Goal: Information Seeking & Learning: Learn about a topic

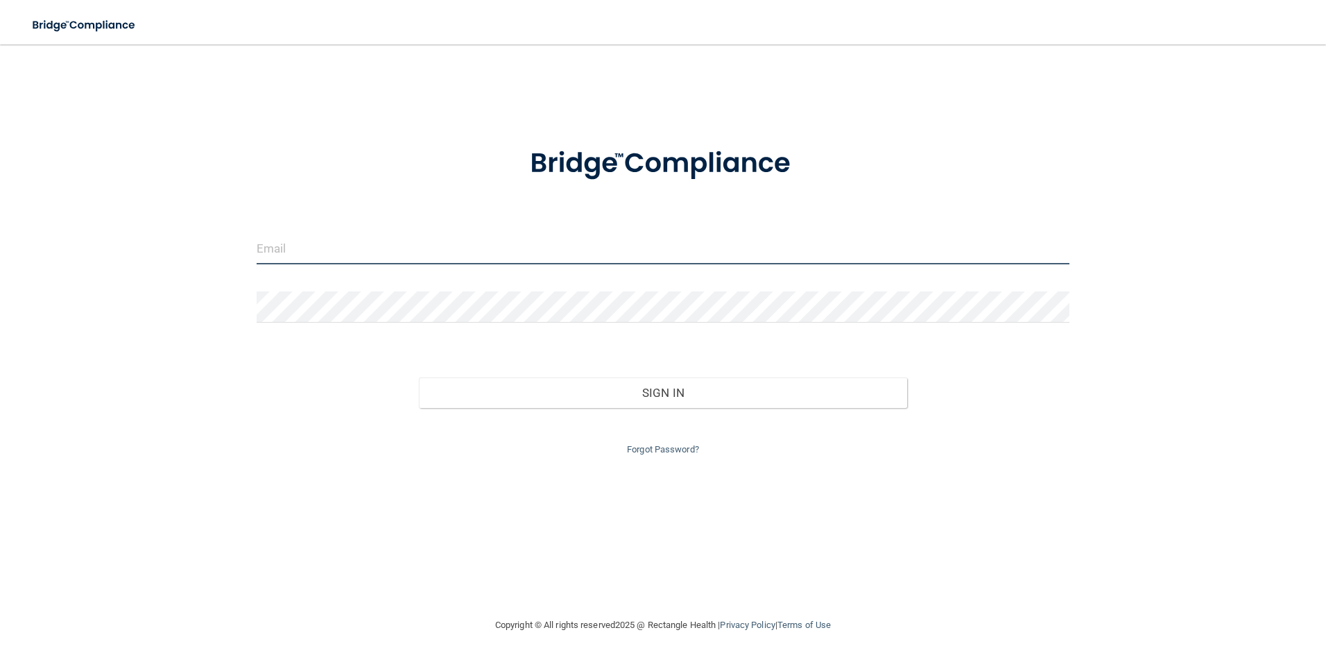
click at [374, 244] on input "email" at bounding box center [663, 248] width 813 height 31
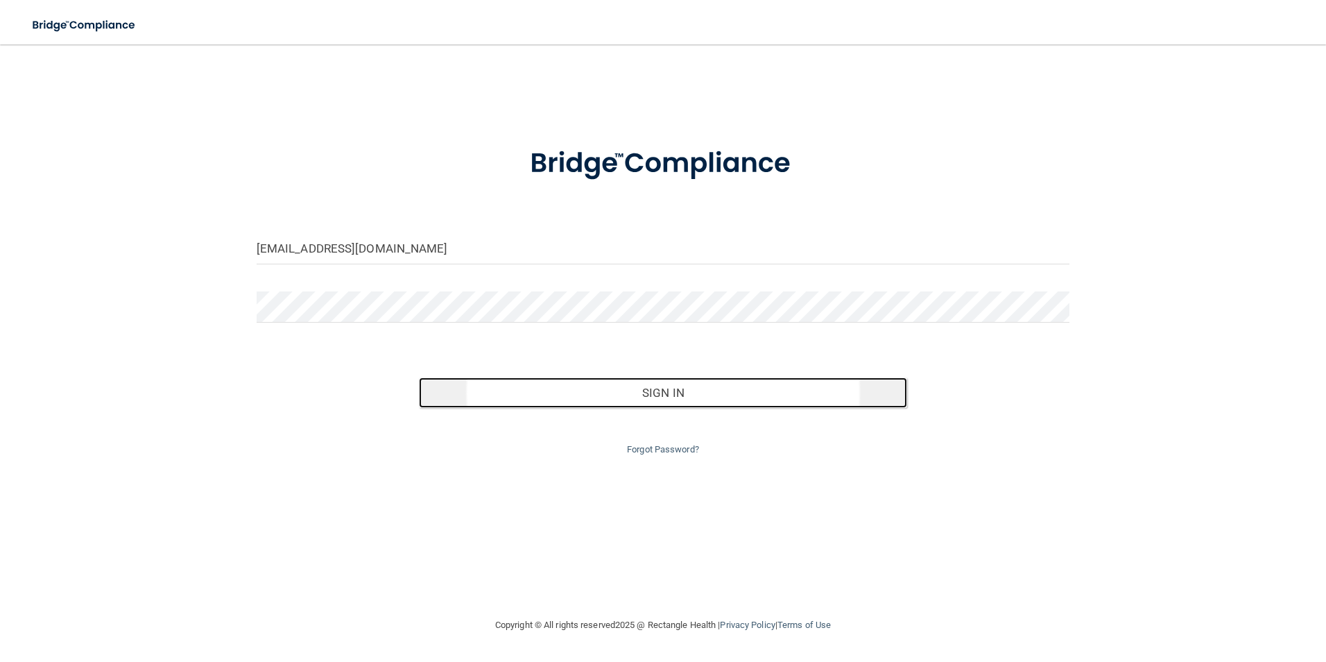
click at [623, 377] on button "Sign In" at bounding box center [663, 392] width 488 height 31
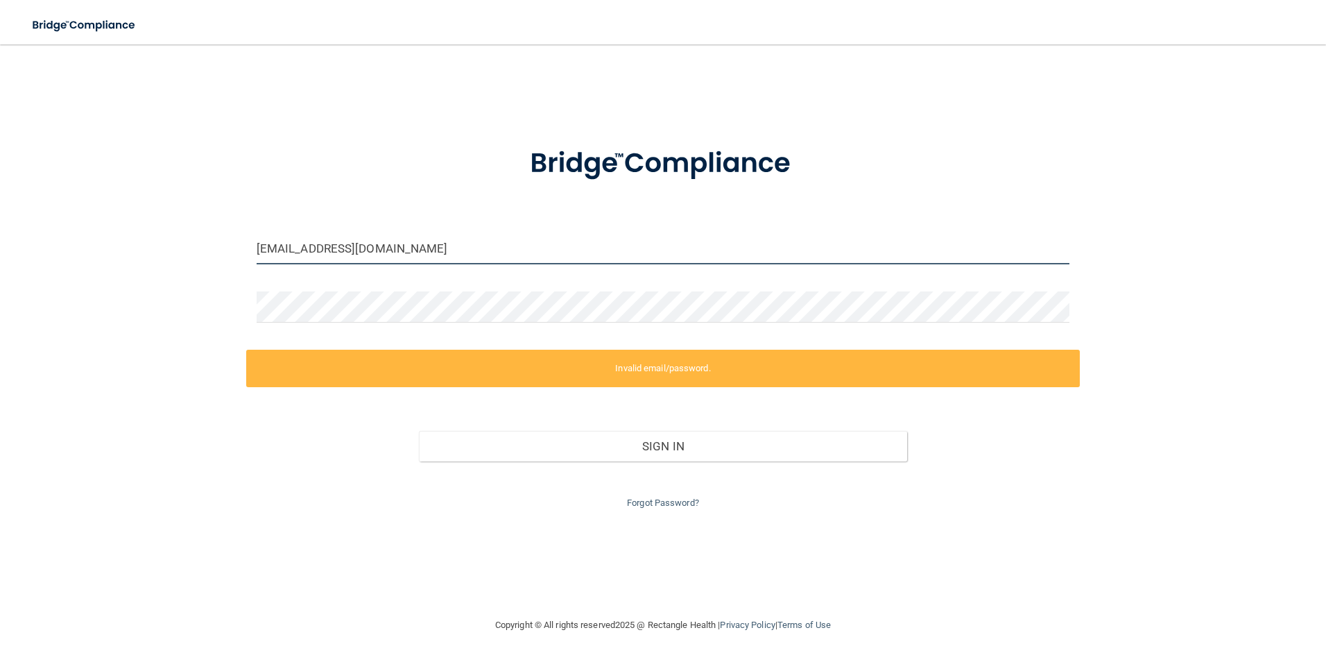
drag, startPoint x: 323, startPoint y: 241, endPoint x: 232, endPoint y: 243, distance: 91.6
click at [232, 243] on div "blairmurray2@gmail.com Invalid email/password. You don't have permission to acc…" at bounding box center [663, 330] width 1270 height 544
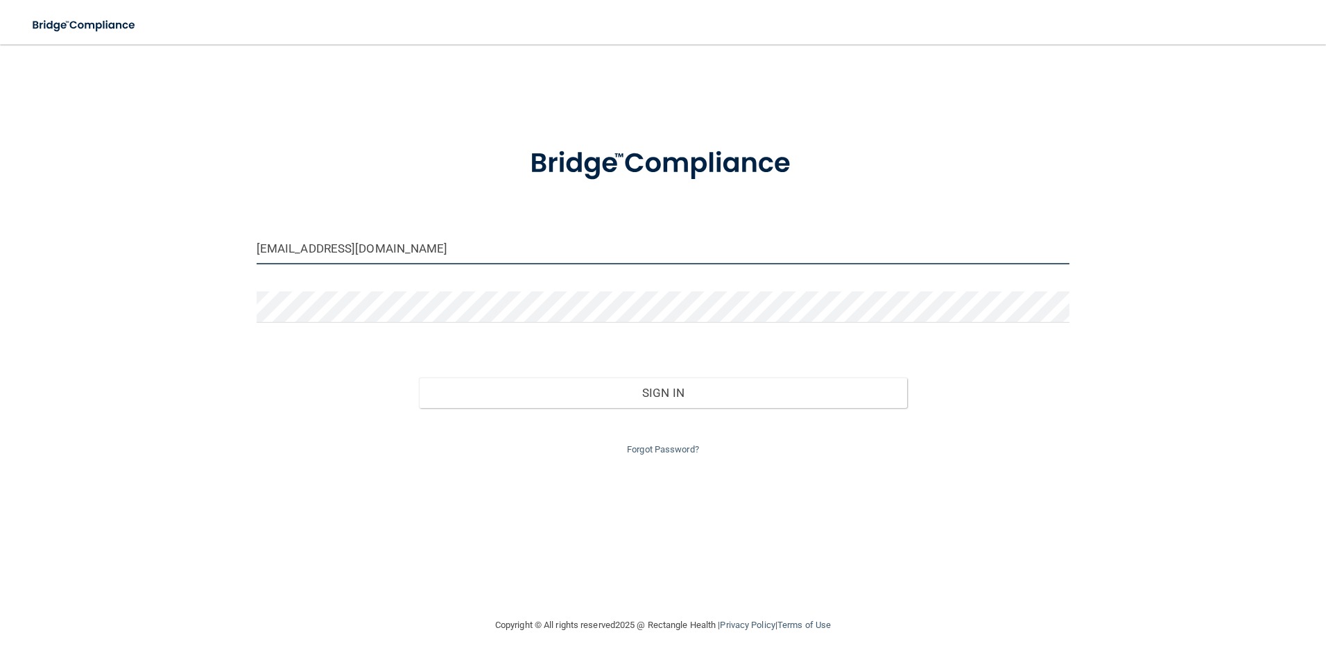
type input "[EMAIL_ADDRESS][DOMAIN_NAME]"
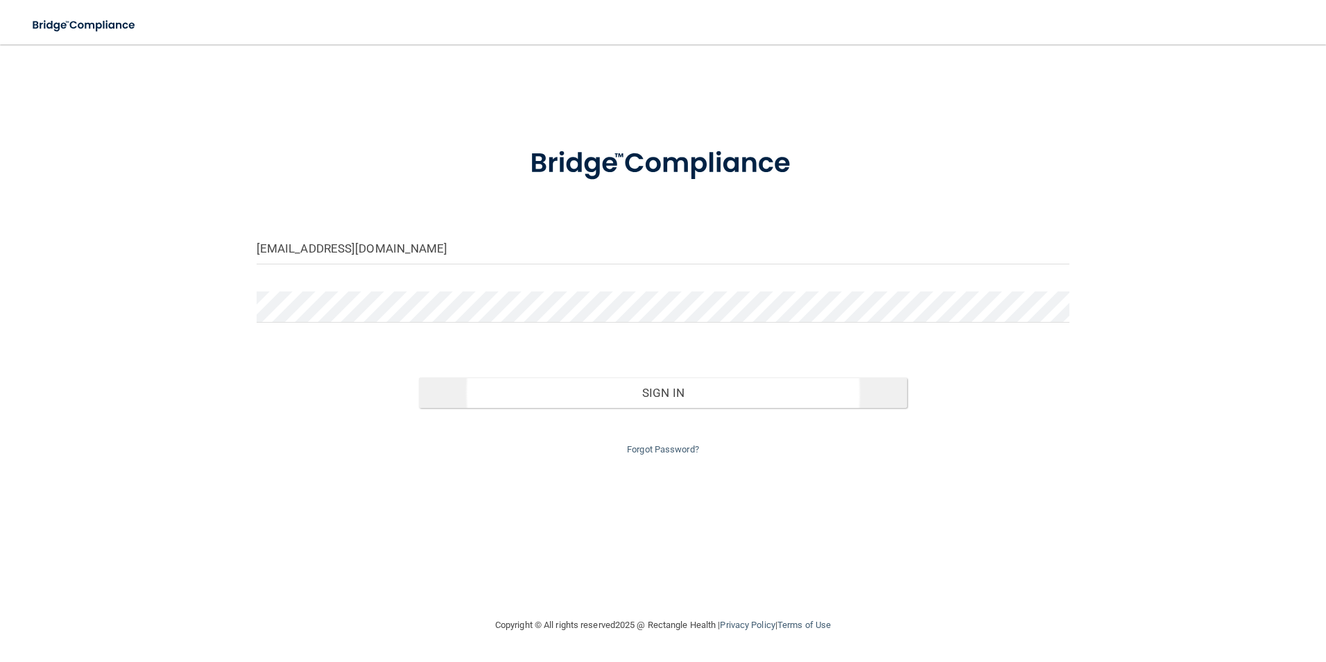
click at [508, 381] on div "Sign In" at bounding box center [663, 379] width 834 height 58
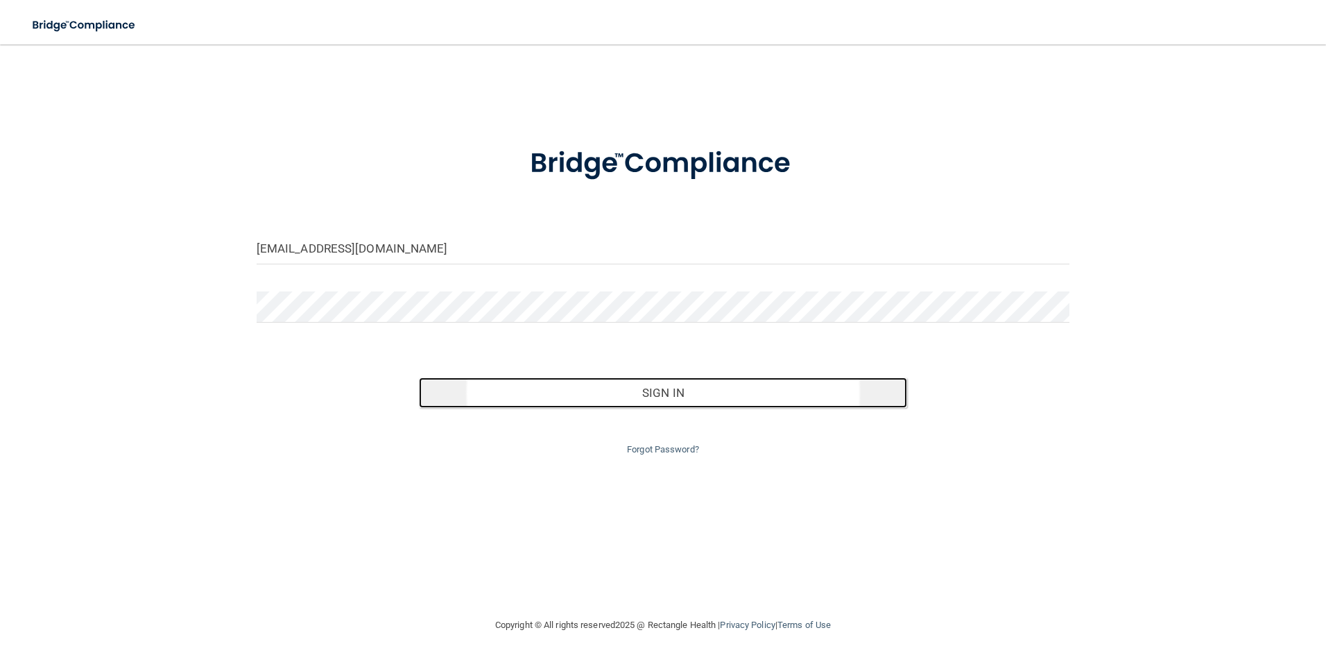
click at [677, 399] on button "Sign In" at bounding box center [663, 392] width 488 height 31
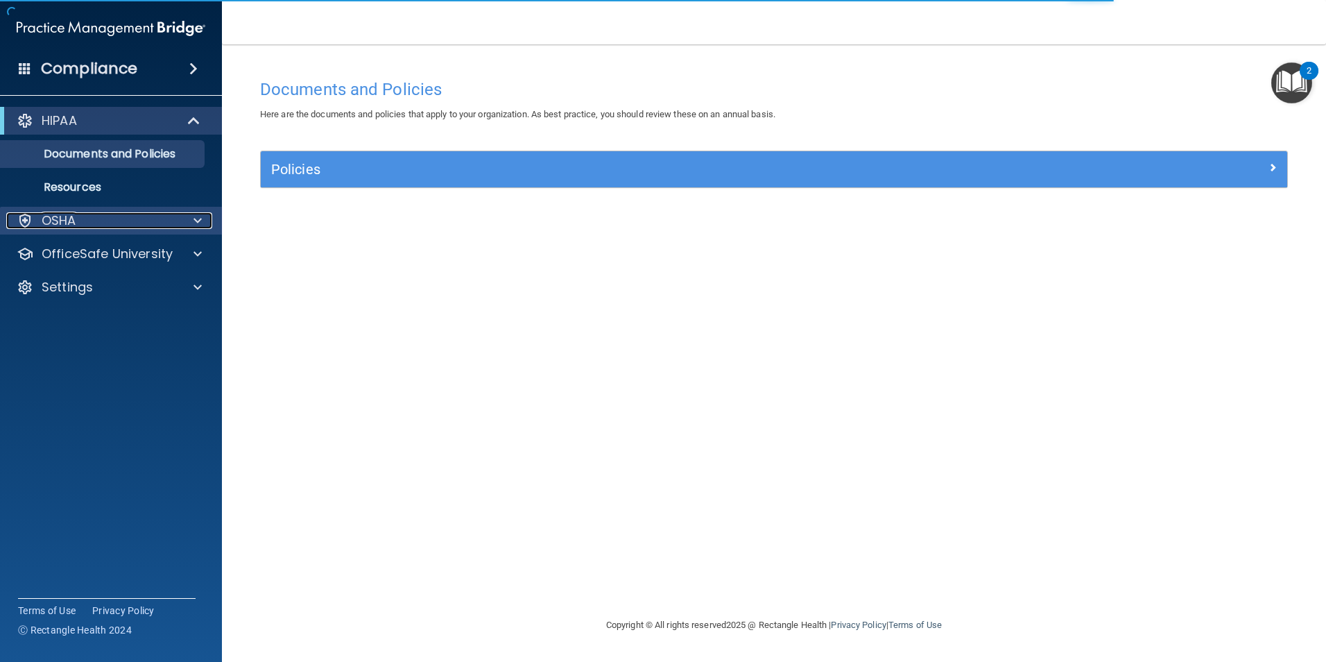
click at [108, 221] on div "OSHA" at bounding box center [92, 220] width 172 height 17
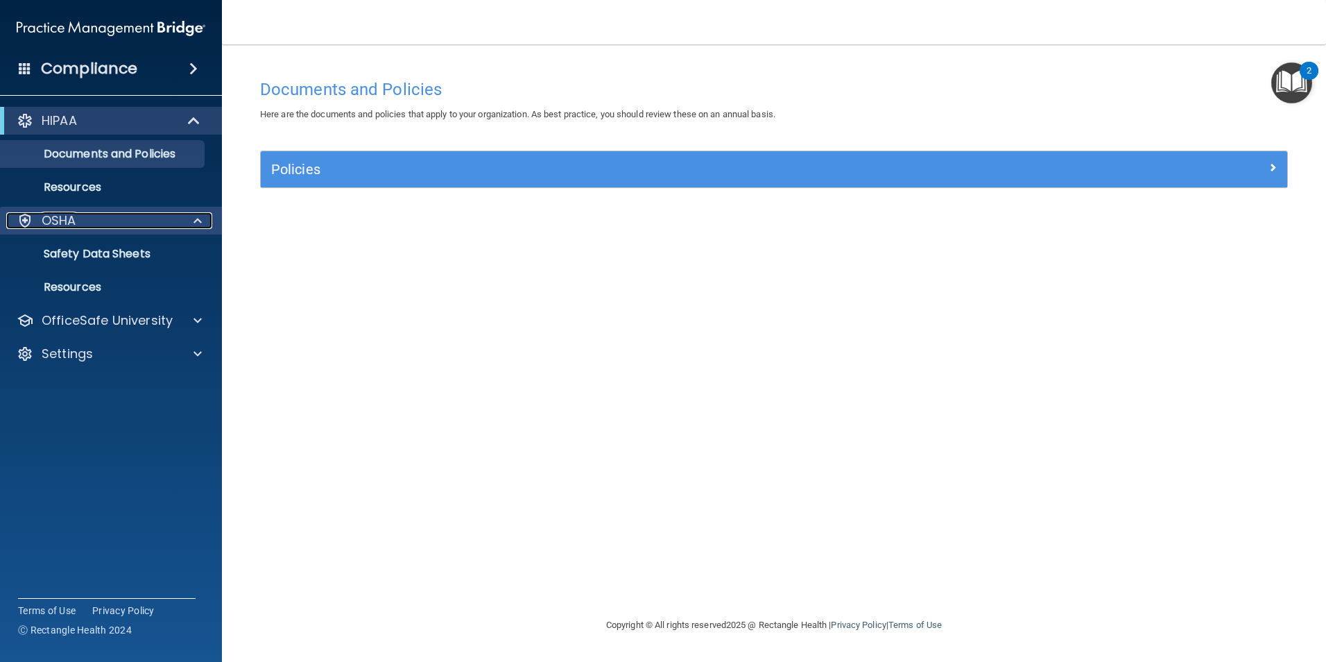
click at [80, 221] on div "OSHA" at bounding box center [92, 220] width 172 height 17
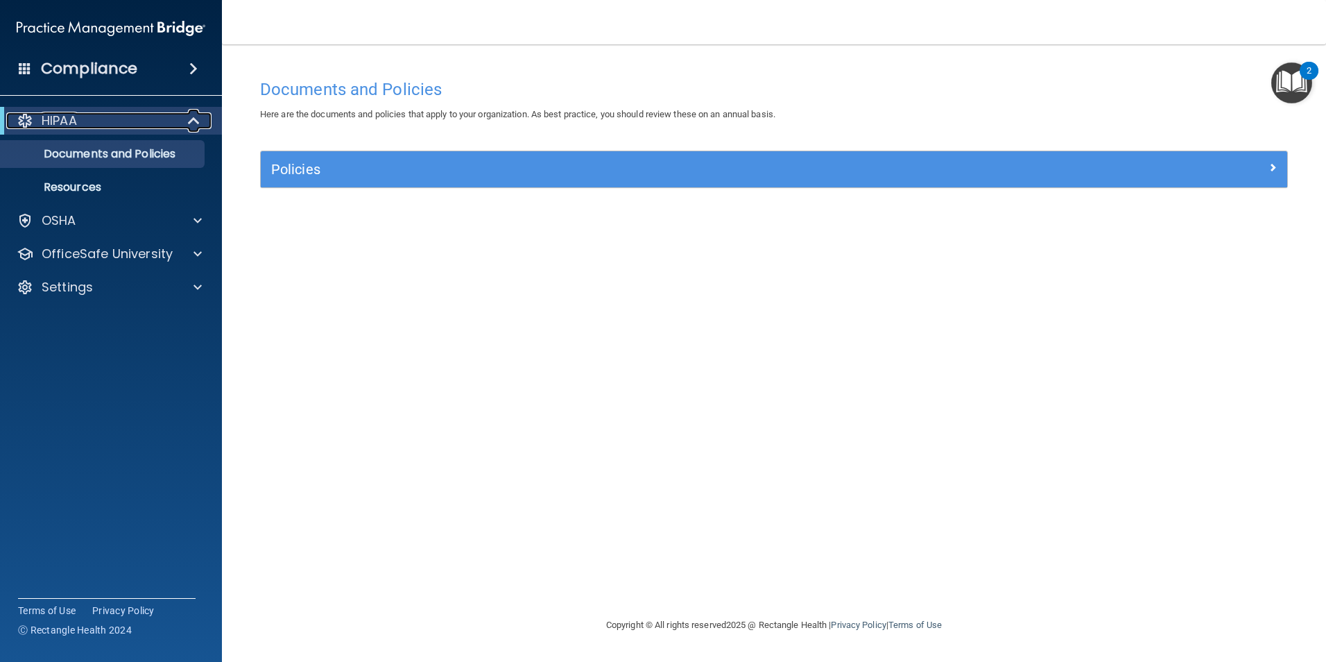
click at [173, 120] on div "HIPAA" at bounding box center [91, 120] width 171 height 17
click at [186, 128] on div at bounding box center [195, 120] width 34 height 17
click at [92, 292] on p "Settings" at bounding box center [67, 287] width 51 height 17
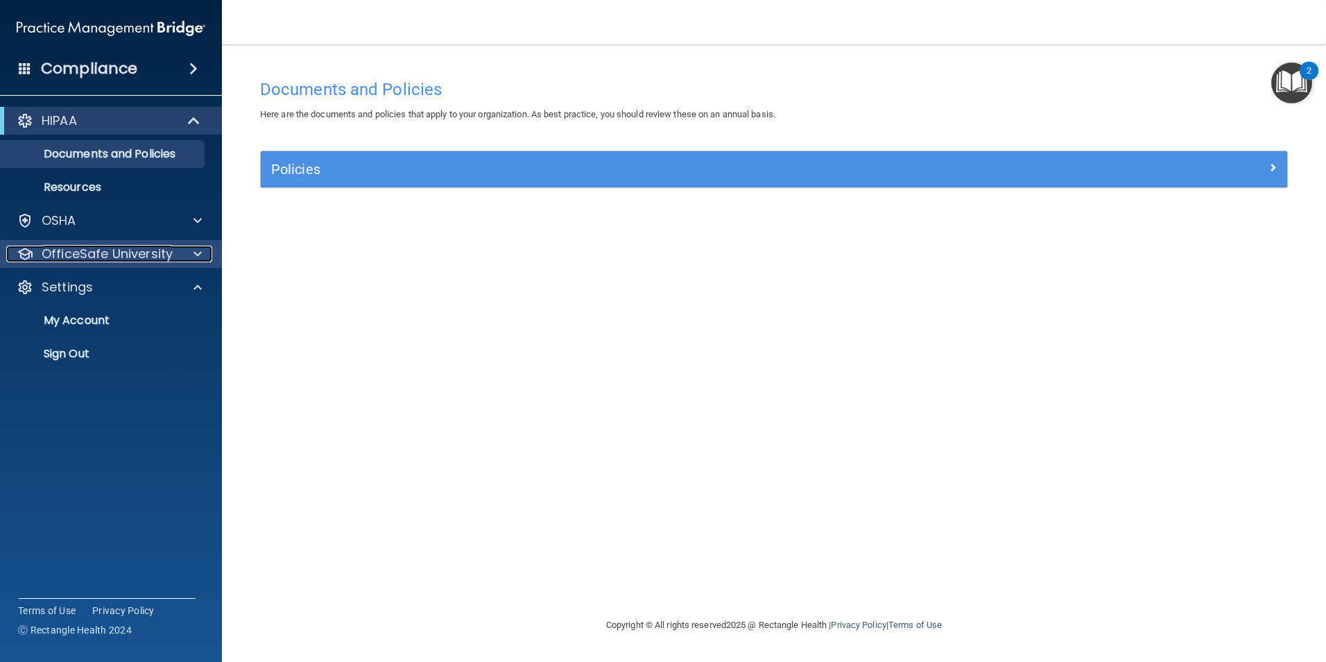
click at [133, 254] on p "OfficeSafe University" at bounding box center [107, 253] width 131 height 17
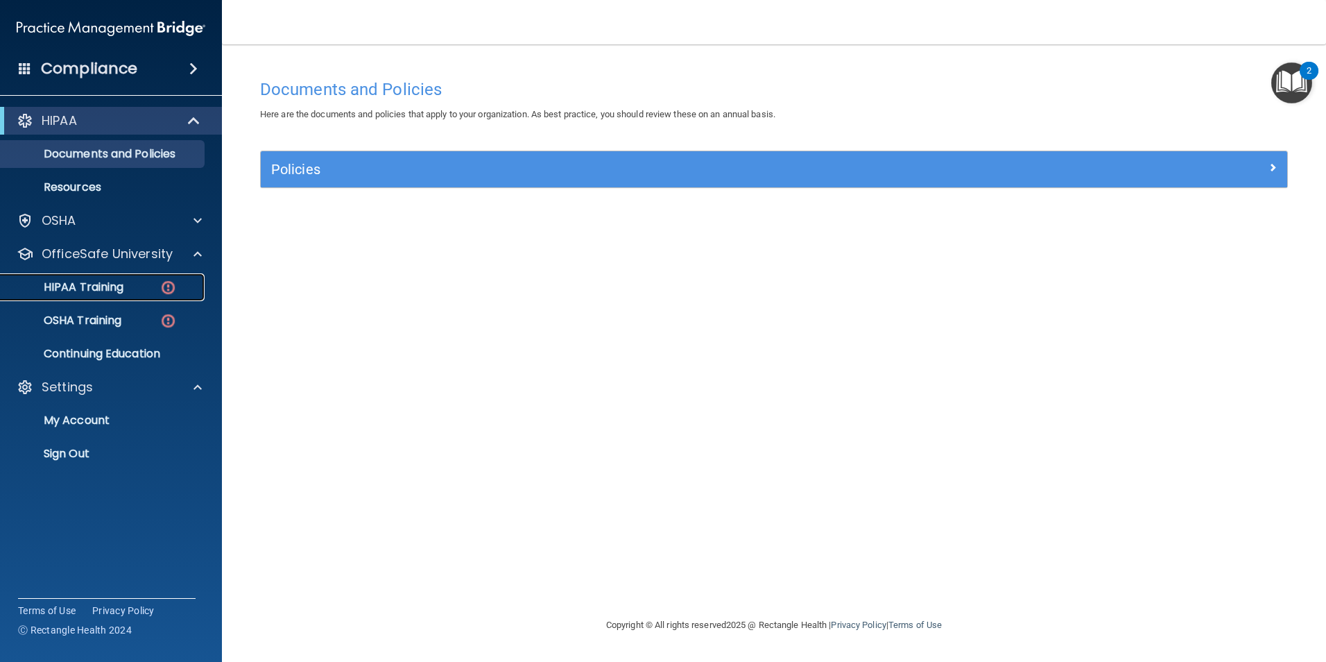
click at [148, 277] on link "HIPAA Training" at bounding box center [95, 287] width 218 height 28
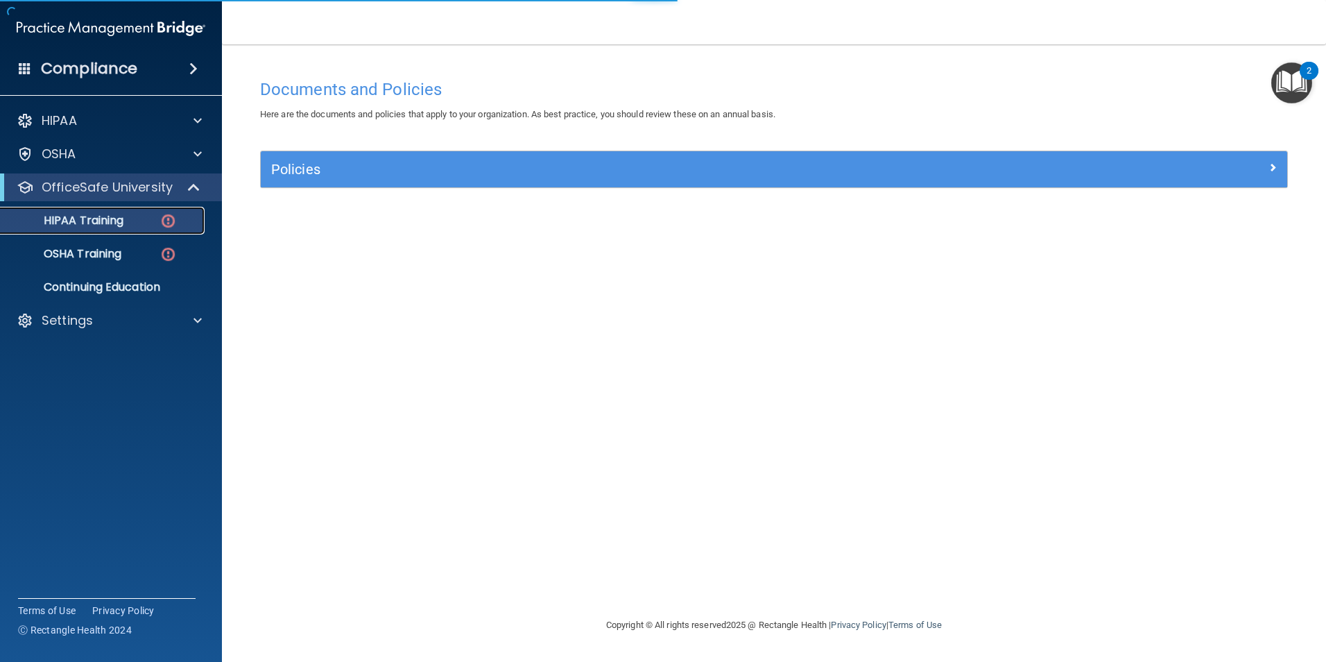
click at [166, 224] on img at bounding box center [168, 220] width 17 height 17
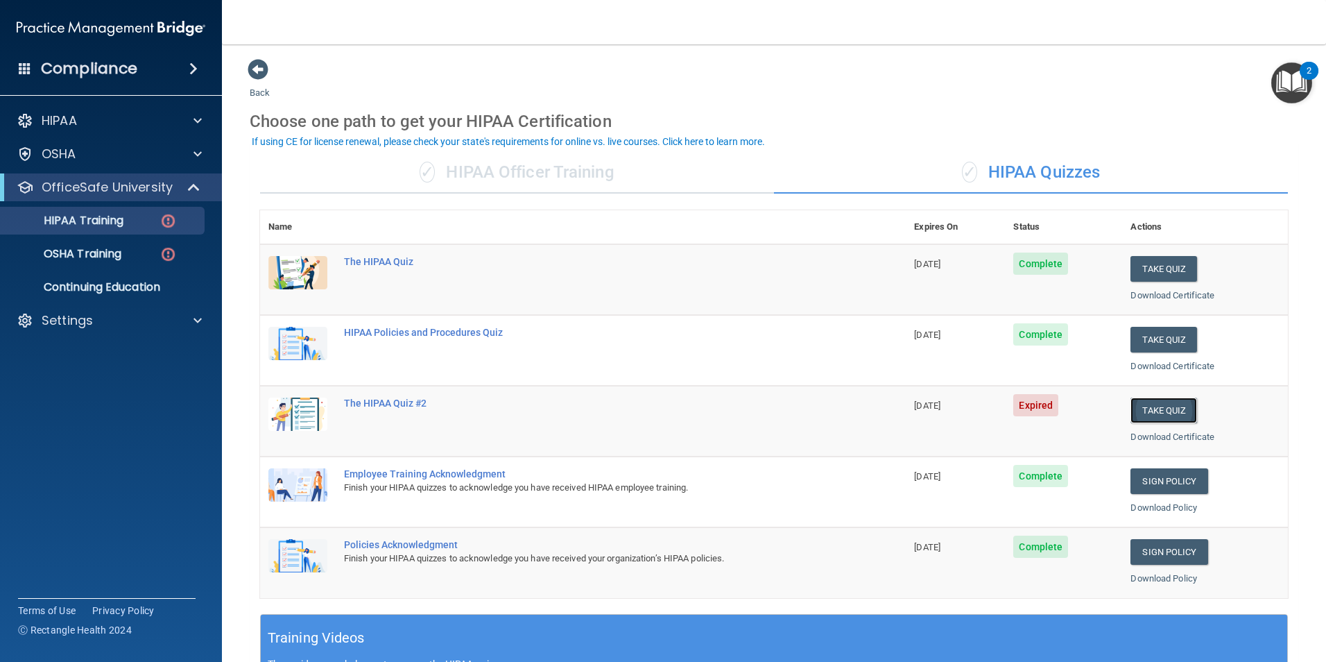
click at [1152, 408] on button "Take Quiz" at bounding box center [1163, 410] width 67 height 26
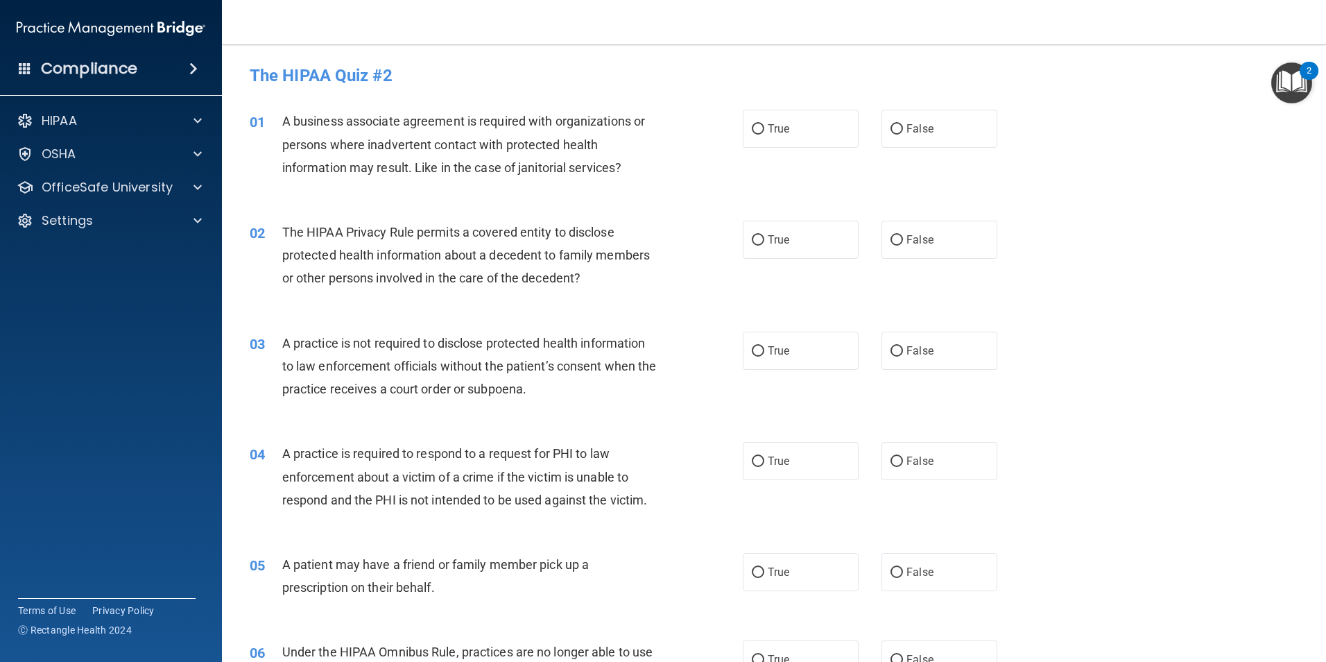
click at [161, 205] on div "HIPAA Documents and Policies Report an Incident Business Associates Emergency P…" at bounding box center [111, 173] width 223 height 144
click at [169, 193] on p "OfficeSafe University" at bounding box center [107, 187] width 131 height 17
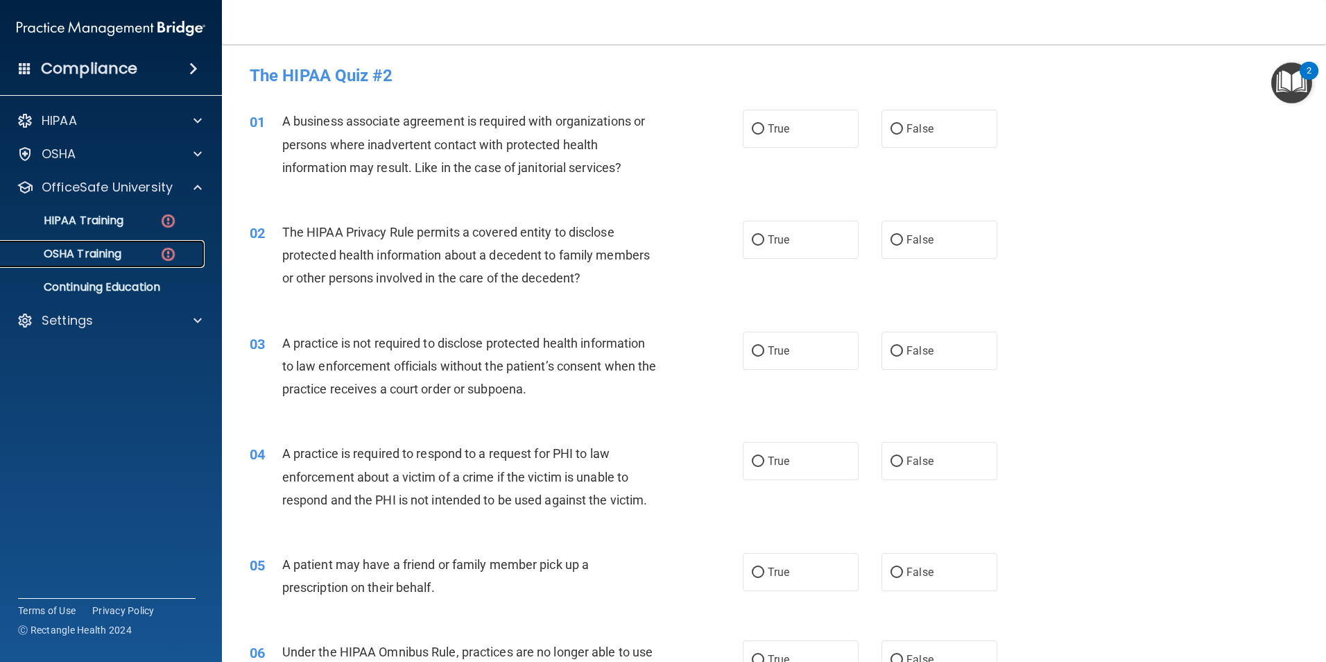
click at [173, 260] on img at bounding box center [168, 253] width 17 height 17
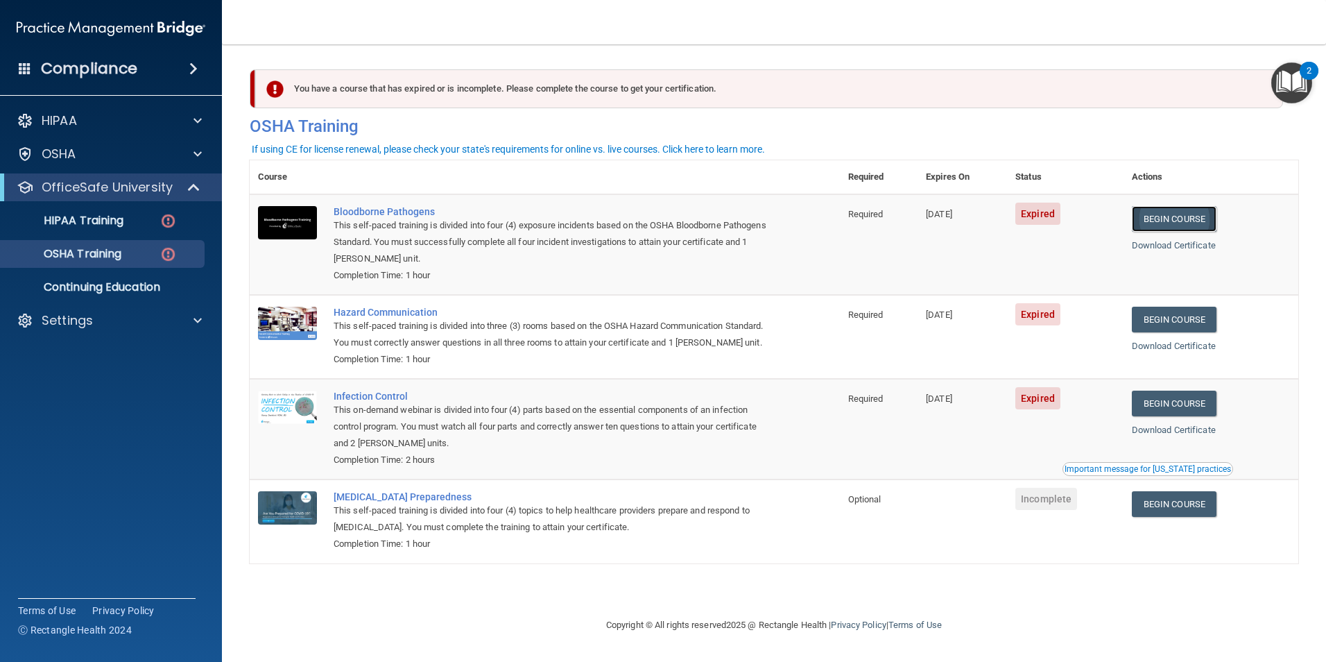
click at [1168, 223] on link "Begin Course" at bounding box center [1174, 219] width 85 height 26
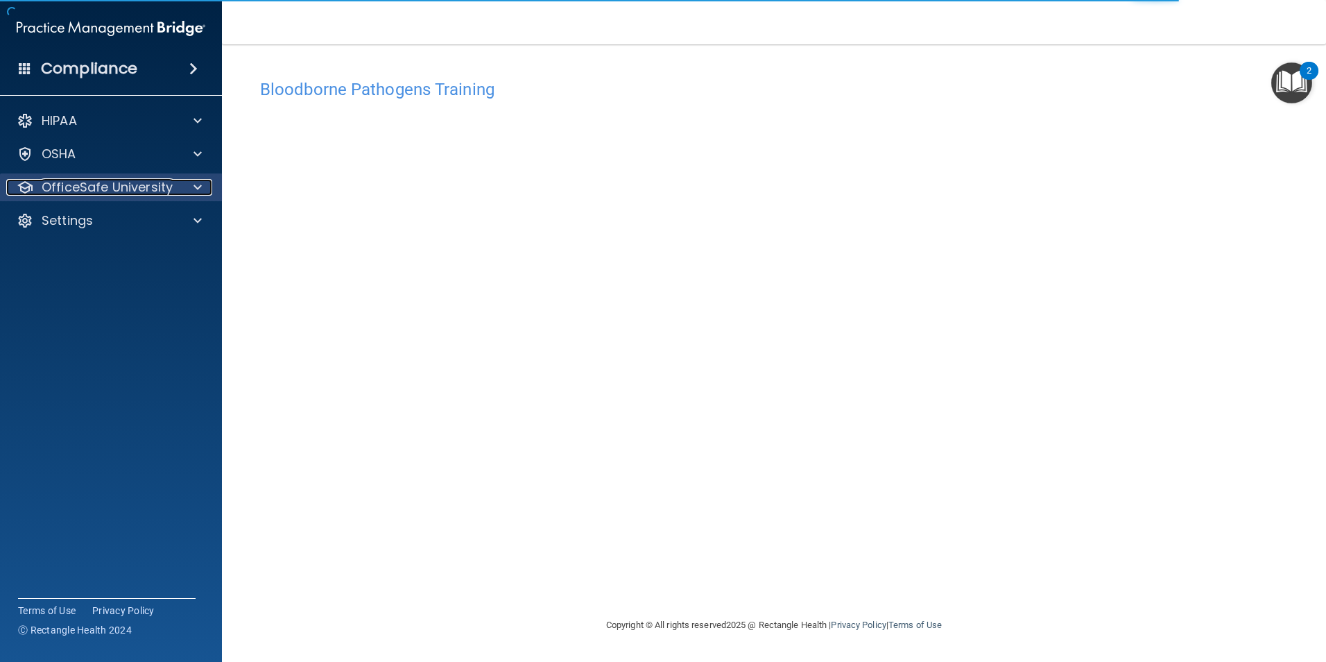
click at [137, 188] on p "OfficeSafe University" at bounding box center [107, 187] width 131 height 17
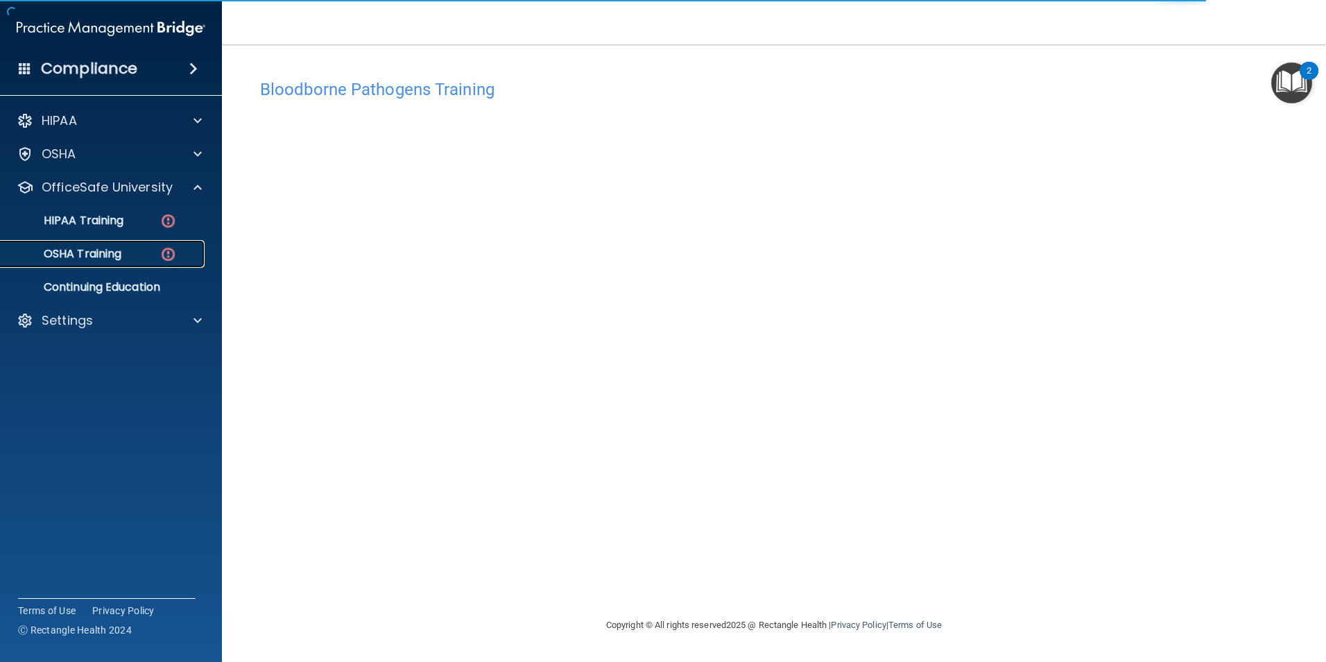
click at [140, 248] on div "OSHA Training" at bounding box center [103, 254] width 189 height 14
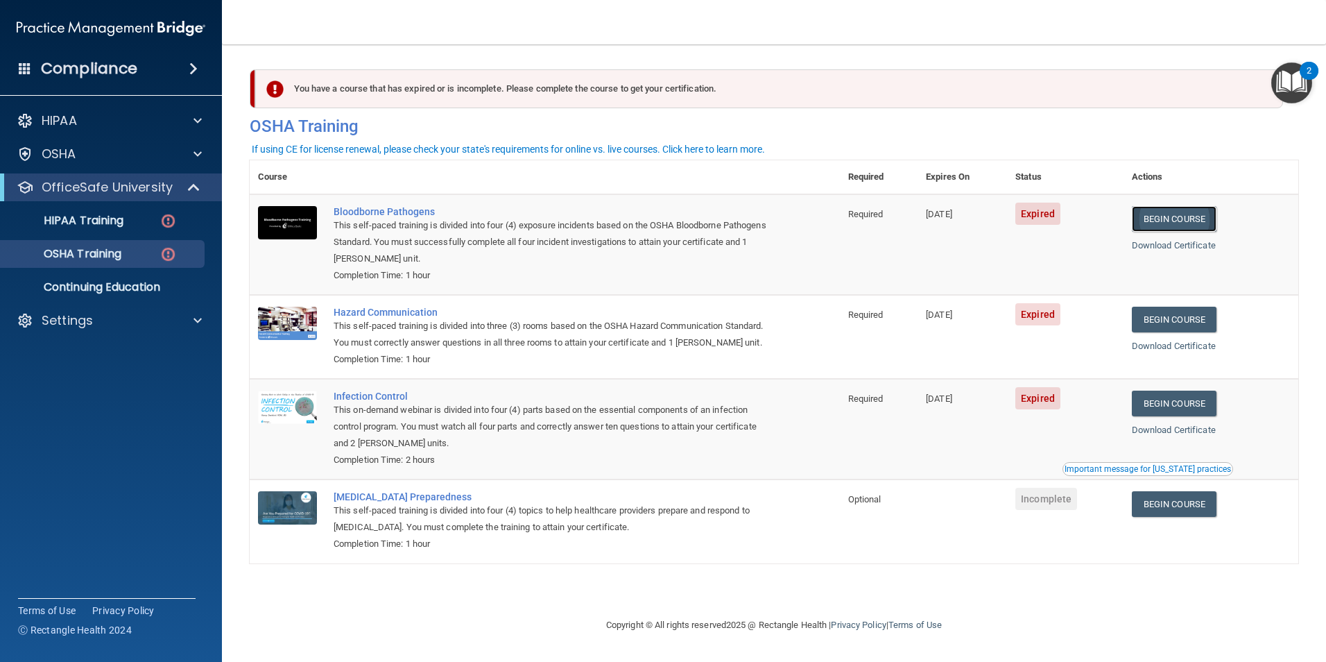
click at [1175, 225] on link "Begin Course" at bounding box center [1174, 219] width 85 height 26
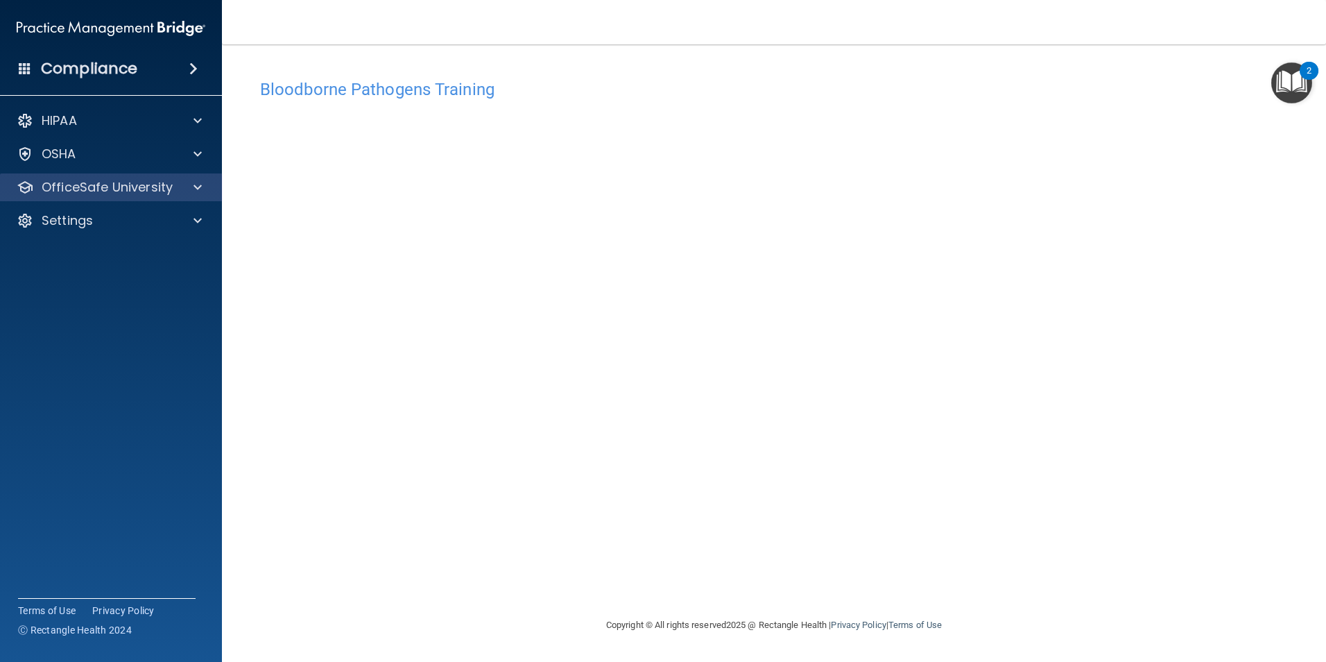
click at [108, 199] on div "OfficeSafe University" at bounding box center [111, 187] width 223 height 28
click at [184, 193] on div at bounding box center [195, 187] width 35 height 17
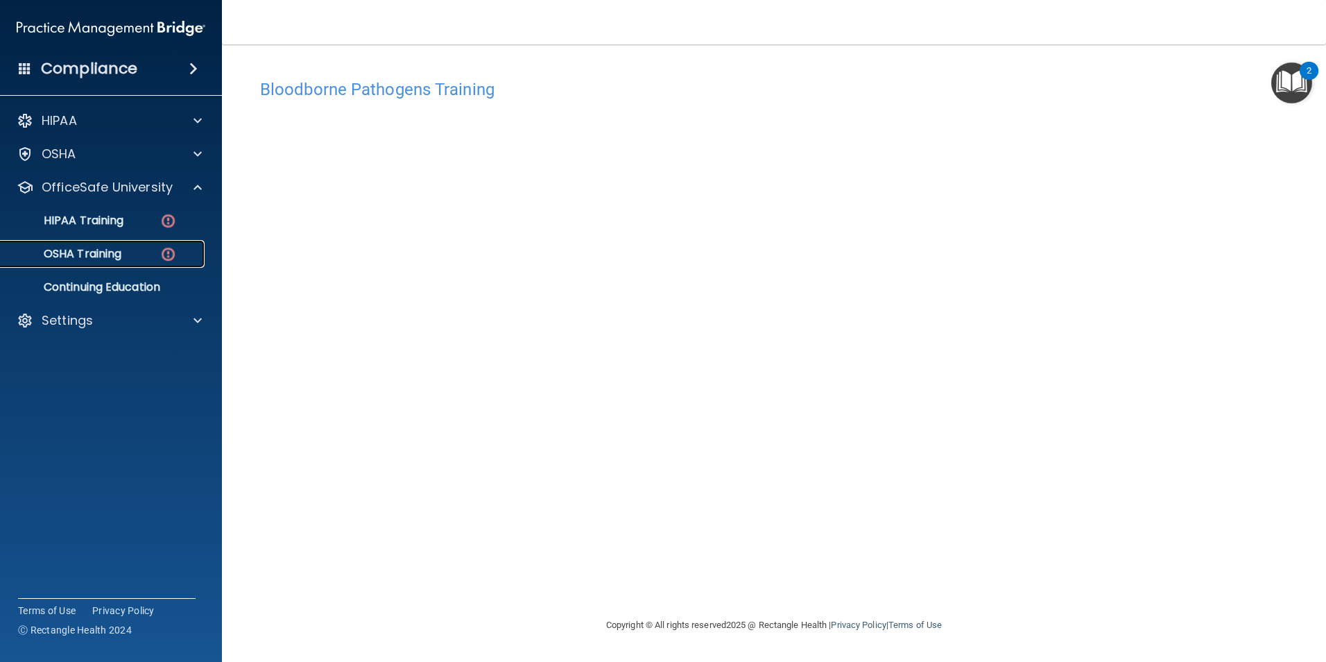
click at [155, 251] on div "OSHA Training" at bounding box center [103, 254] width 189 height 14
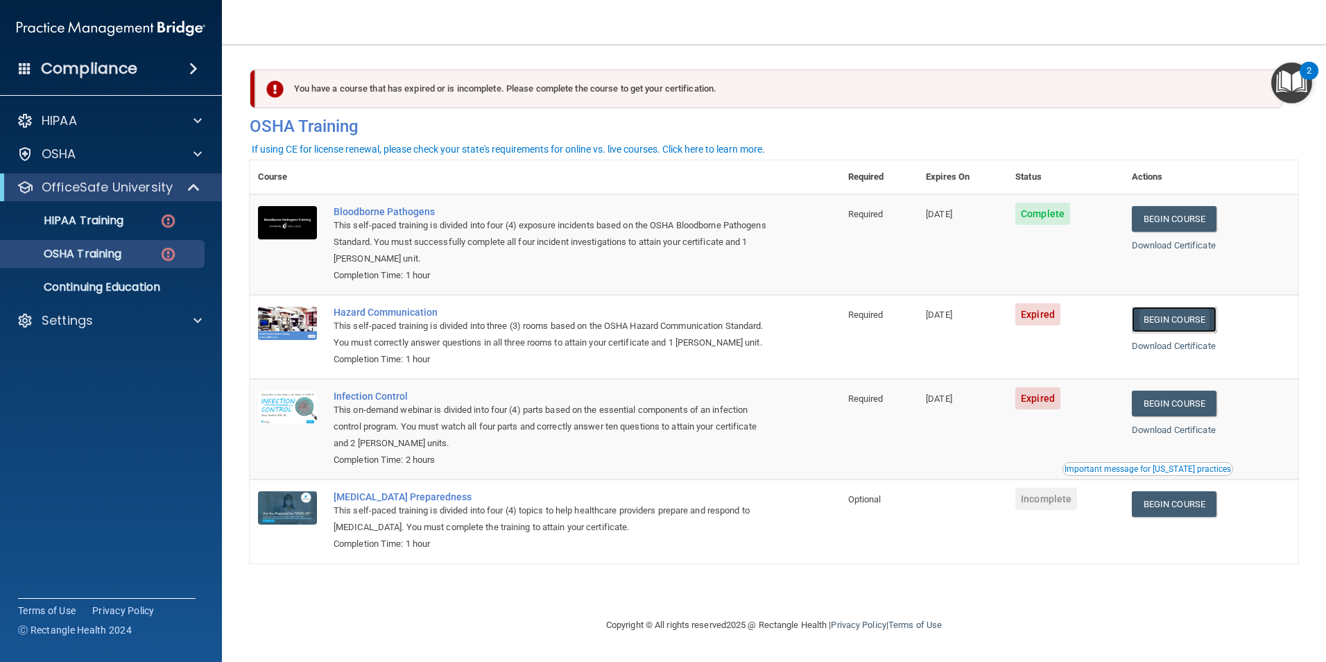
click at [1155, 329] on link "Begin Course" at bounding box center [1174, 320] width 85 height 26
